Goal: Task Accomplishment & Management: Use online tool/utility

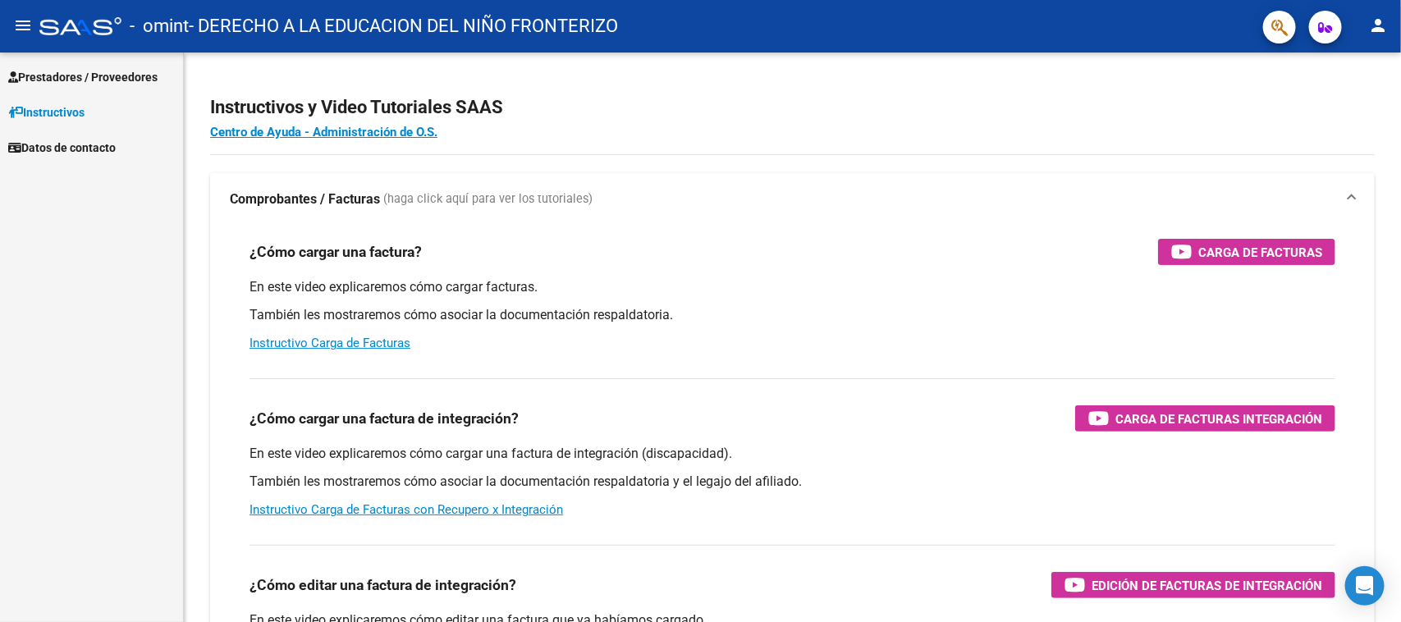
click at [127, 79] on span "Prestadores / Proveedores" at bounding box center [82, 77] width 149 height 18
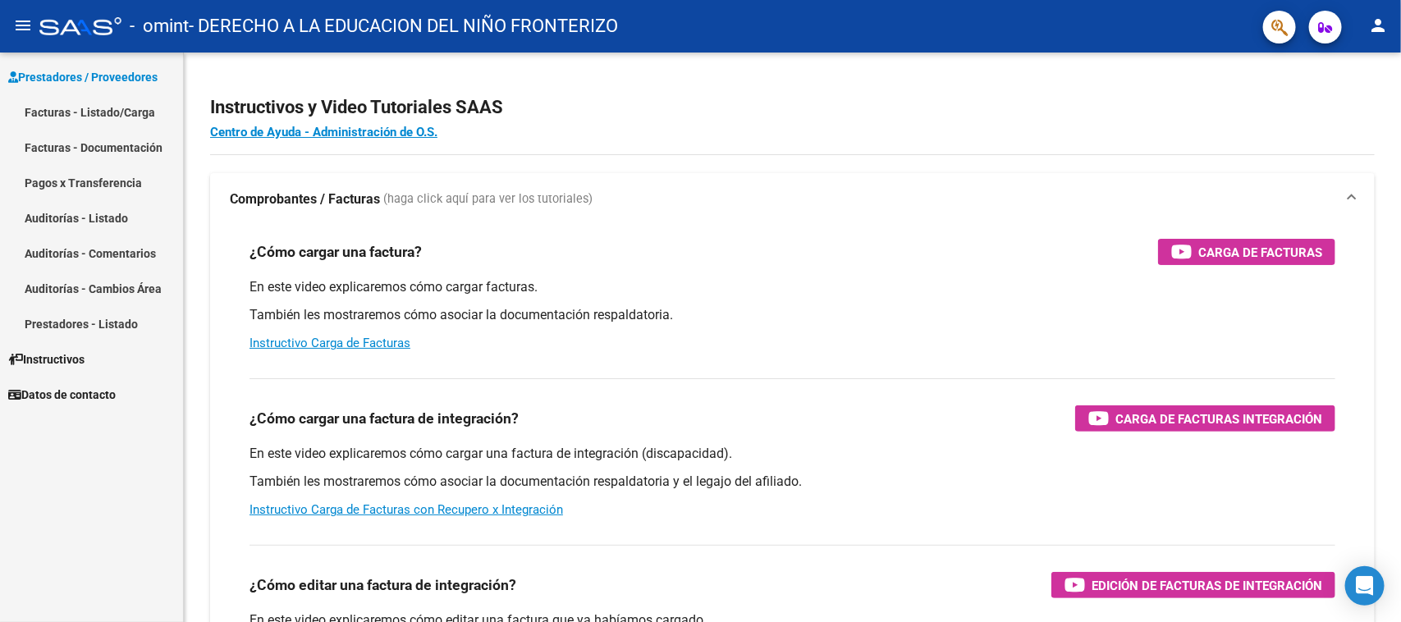
click at [124, 120] on link "Facturas - Listado/Carga" at bounding box center [91, 111] width 183 height 35
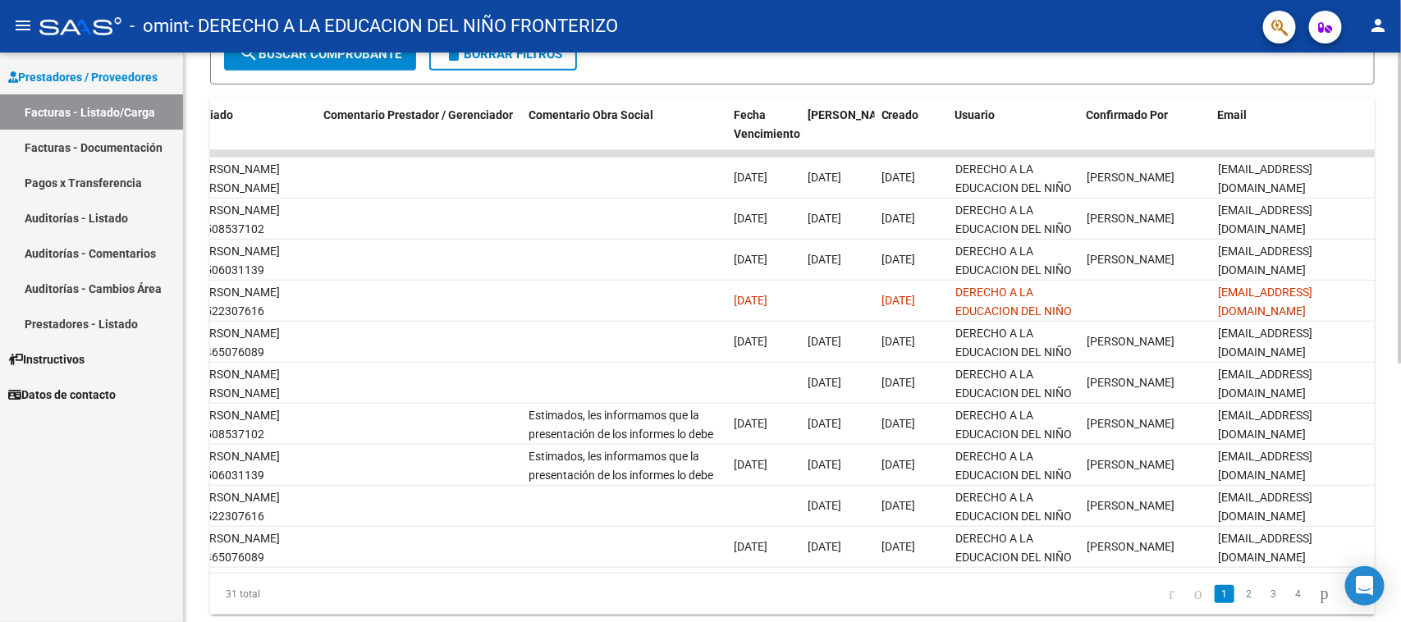
scroll to position [314, 0]
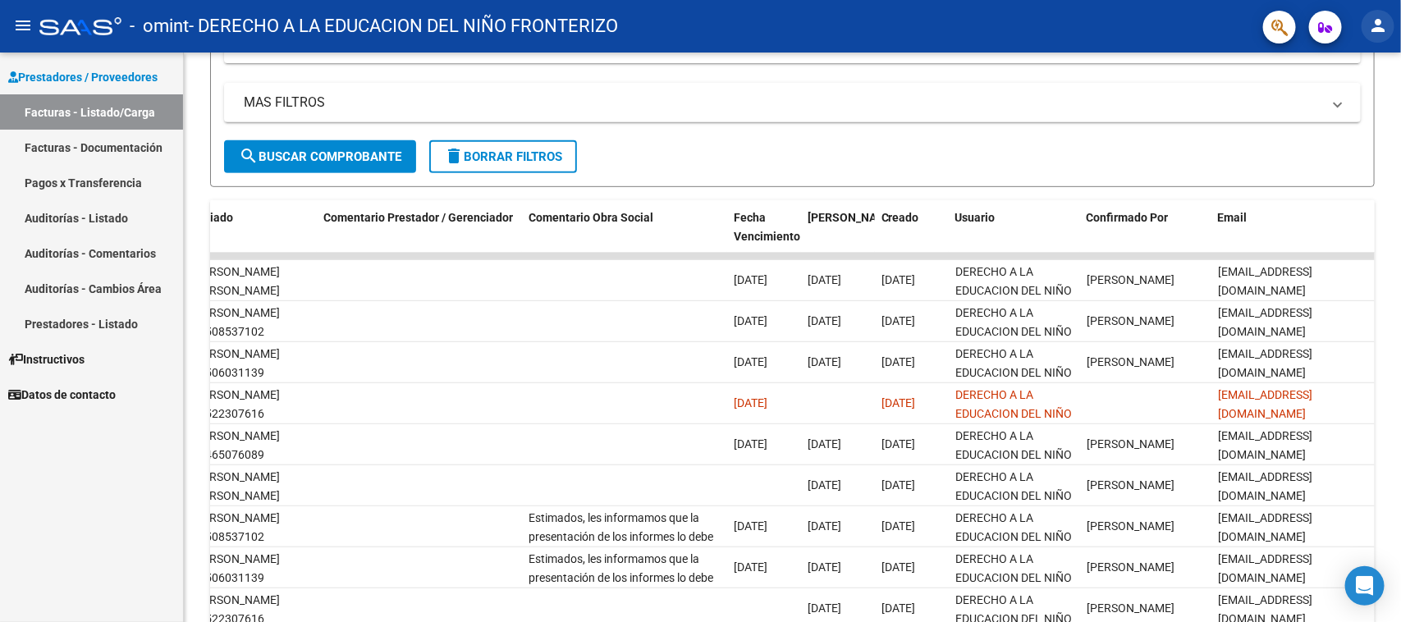
click at [1376, 38] on button "person" at bounding box center [1377, 26] width 33 height 33
click at [1380, 104] on button "exit_to_app Salir" at bounding box center [1345, 108] width 100 height 39
